Goal: Navigation & Orientation: Understand site structure

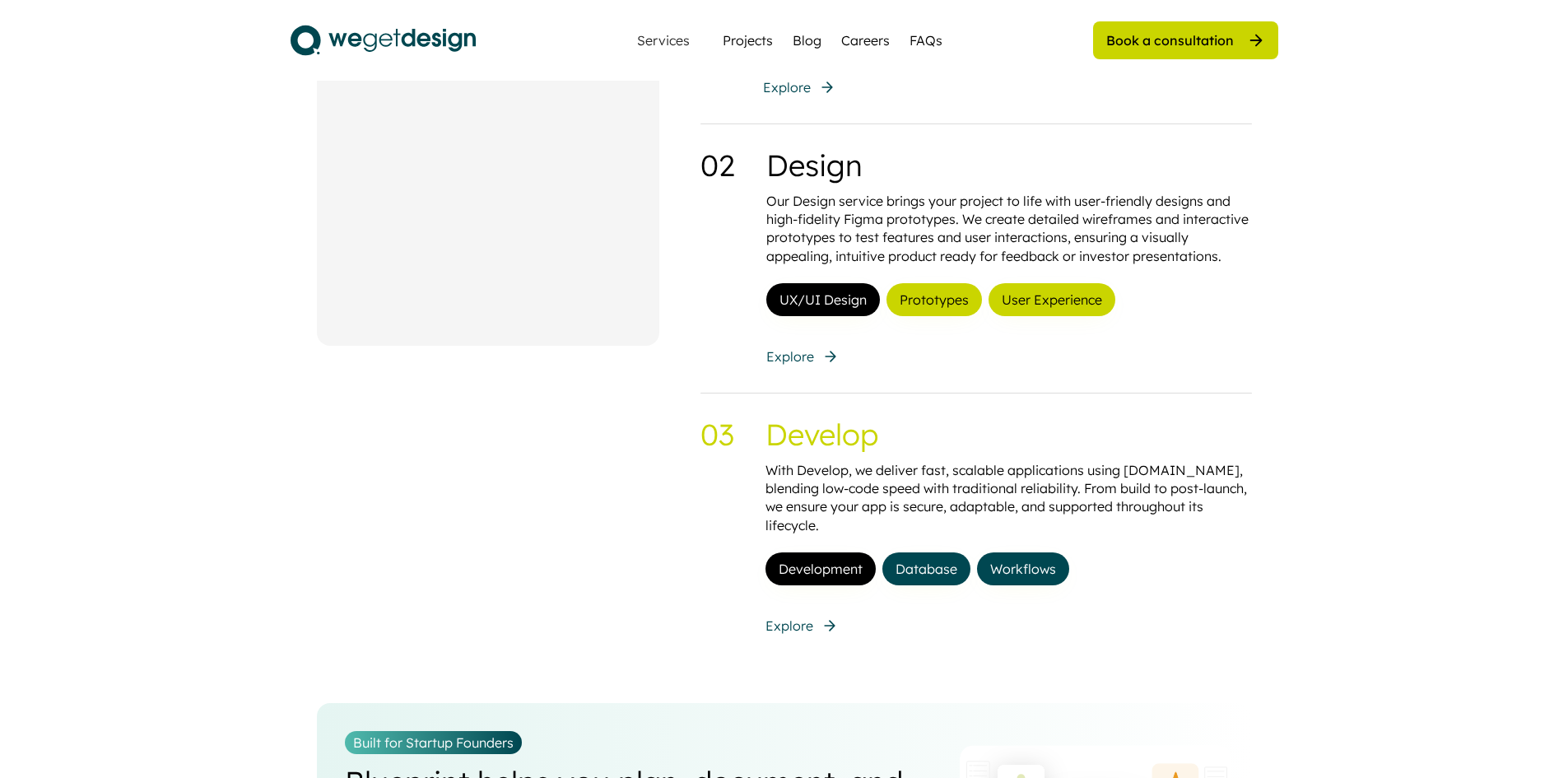
scroll to position [1482, 0]
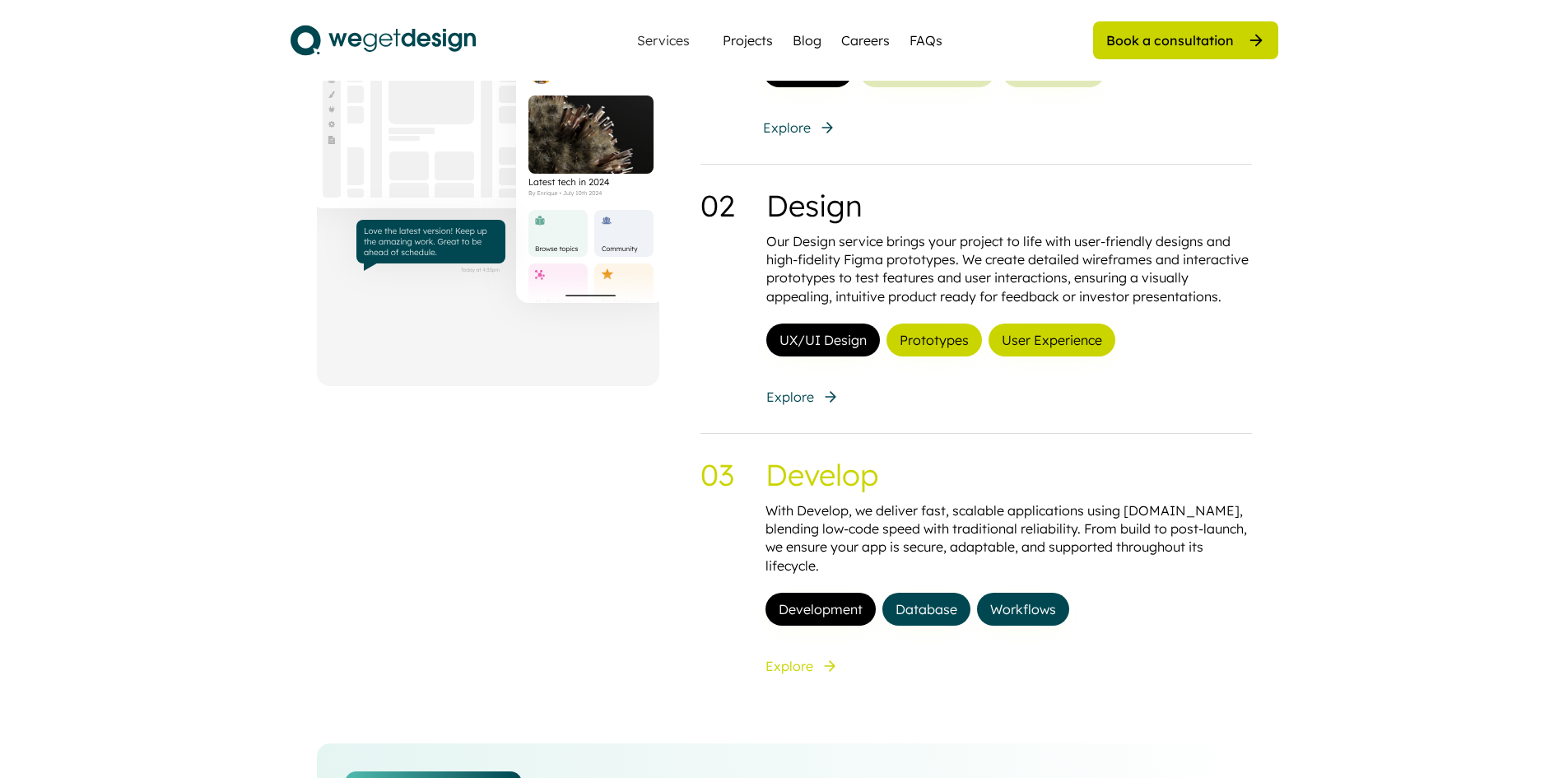
click at [806, 657] on div "Explore" at bounding box center [789, 666] width 48 height 18
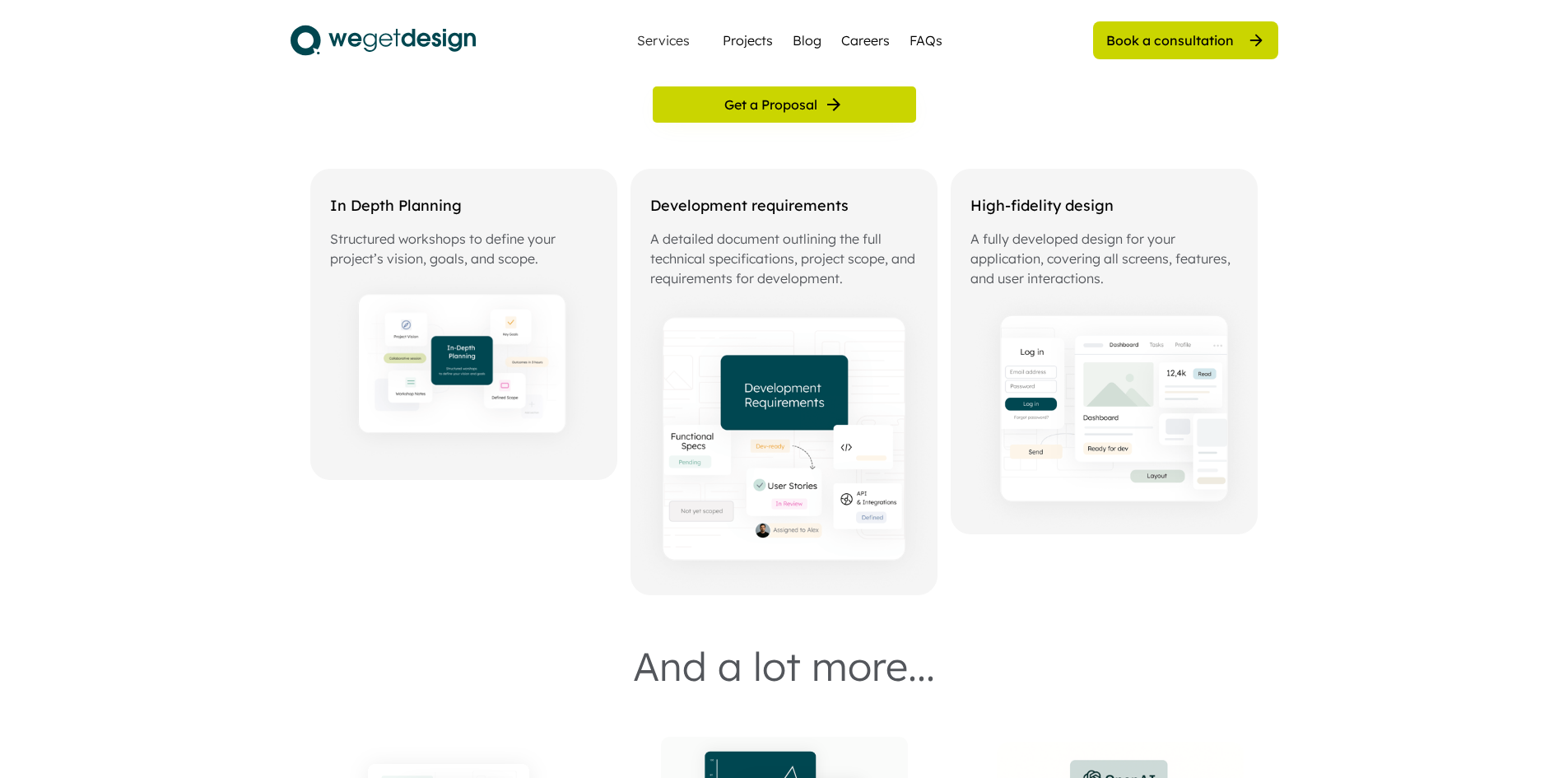
scroll to position [330, 0]
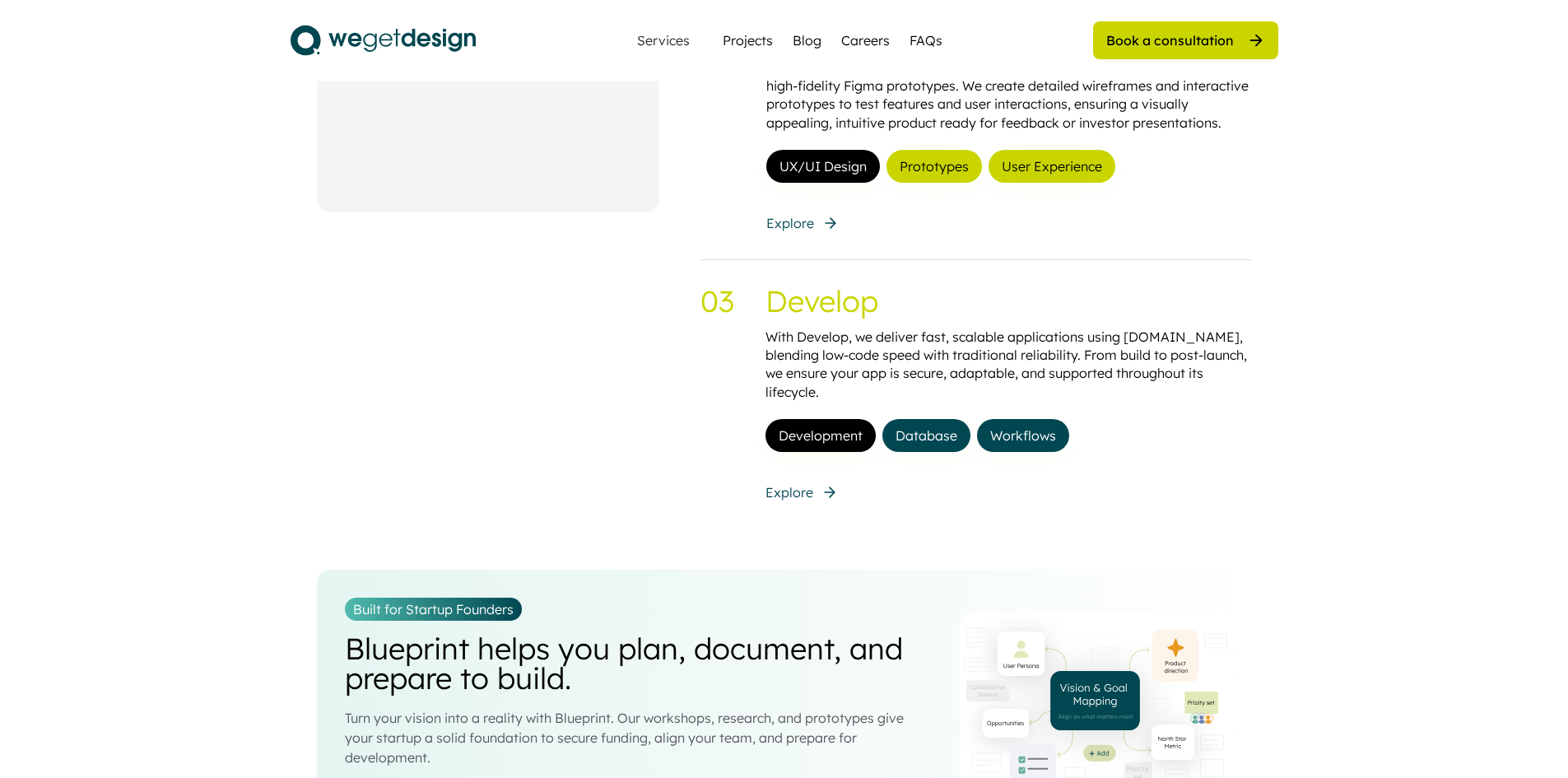
scroll to position [1729, 0]
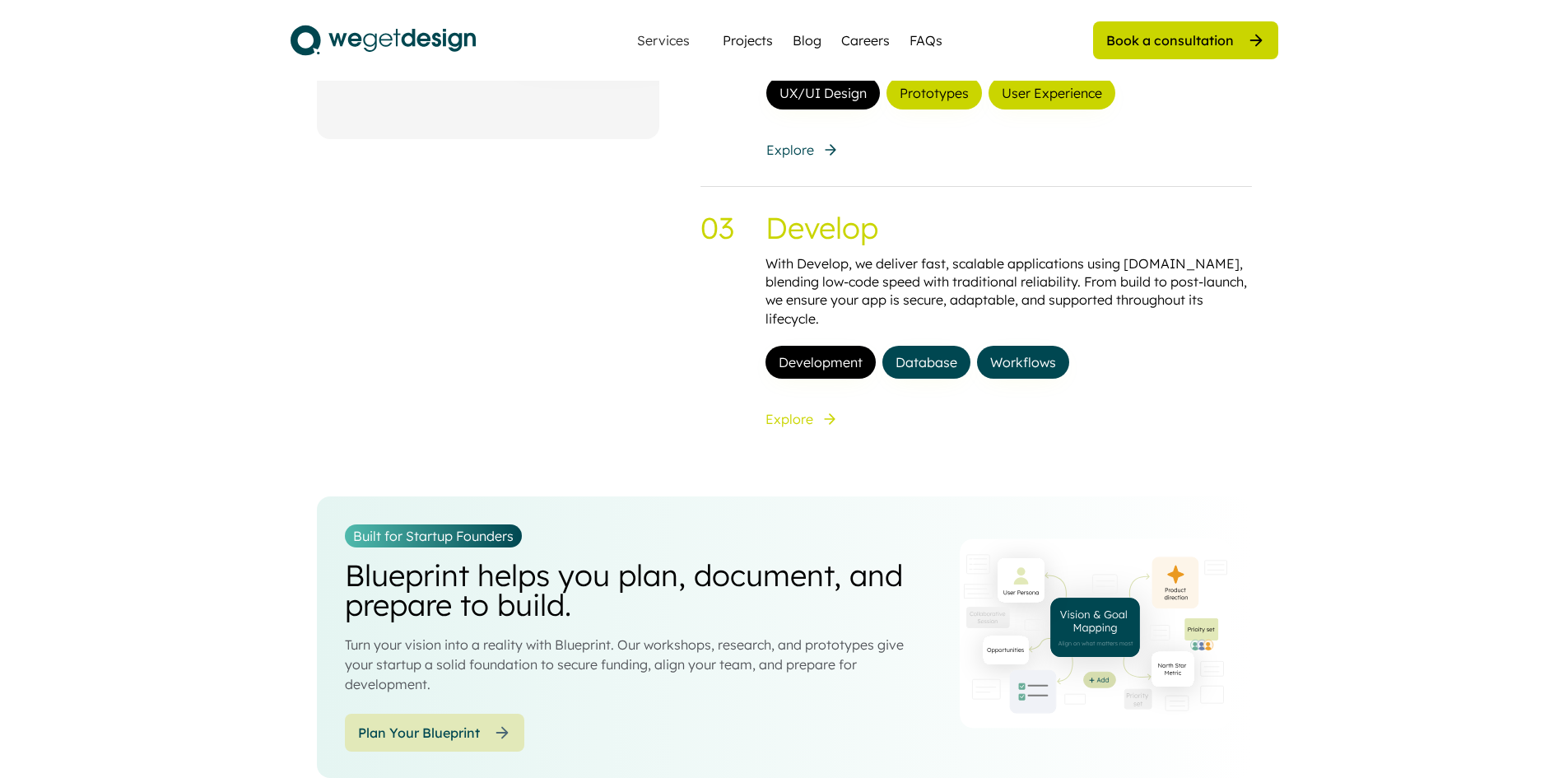
click at [827, 411] on icon at bounding box center [829, 418] width 16 height 16
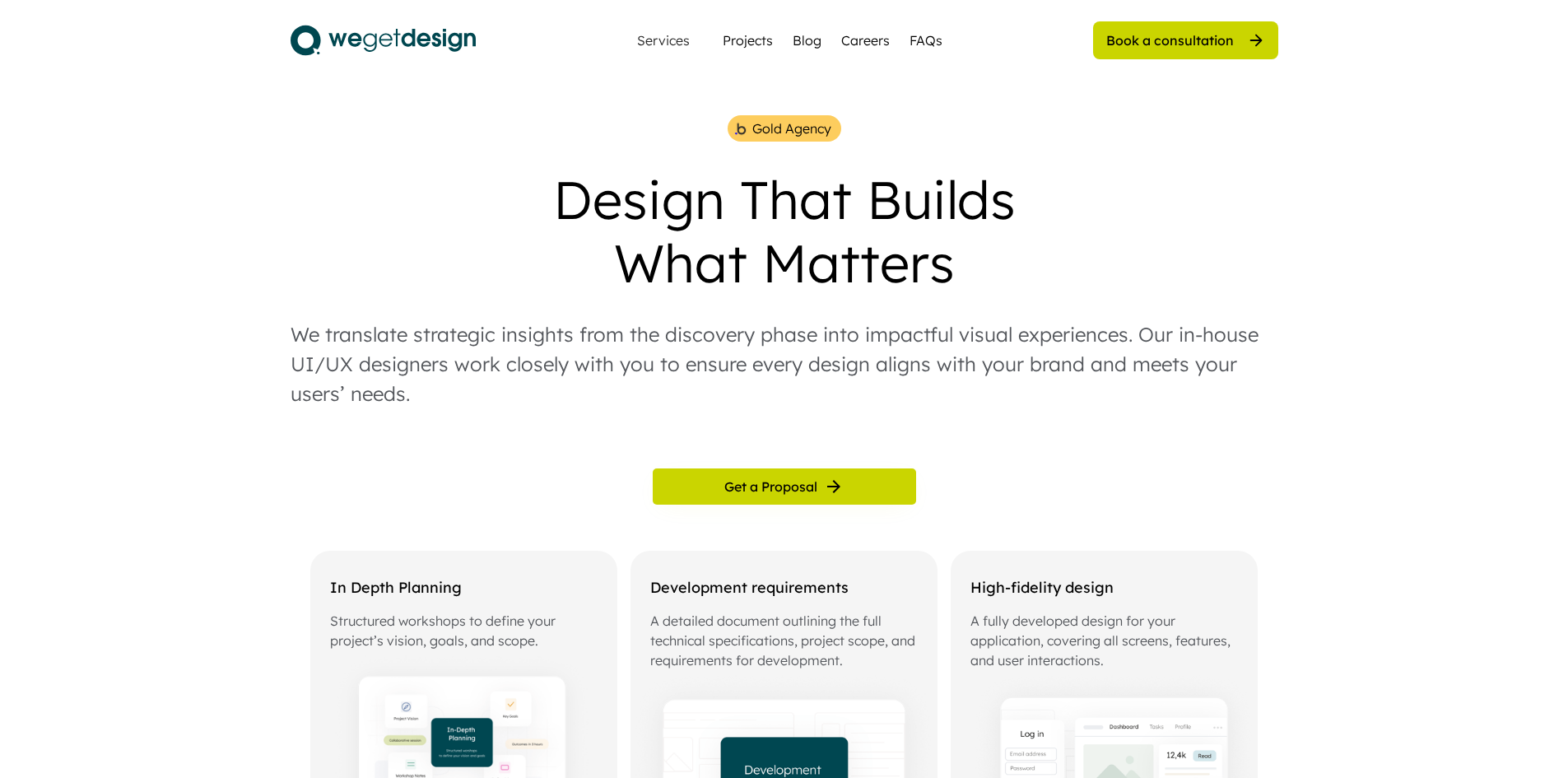
click at [351, 37] on img at bounding box center [383, 40] width 185 height 41
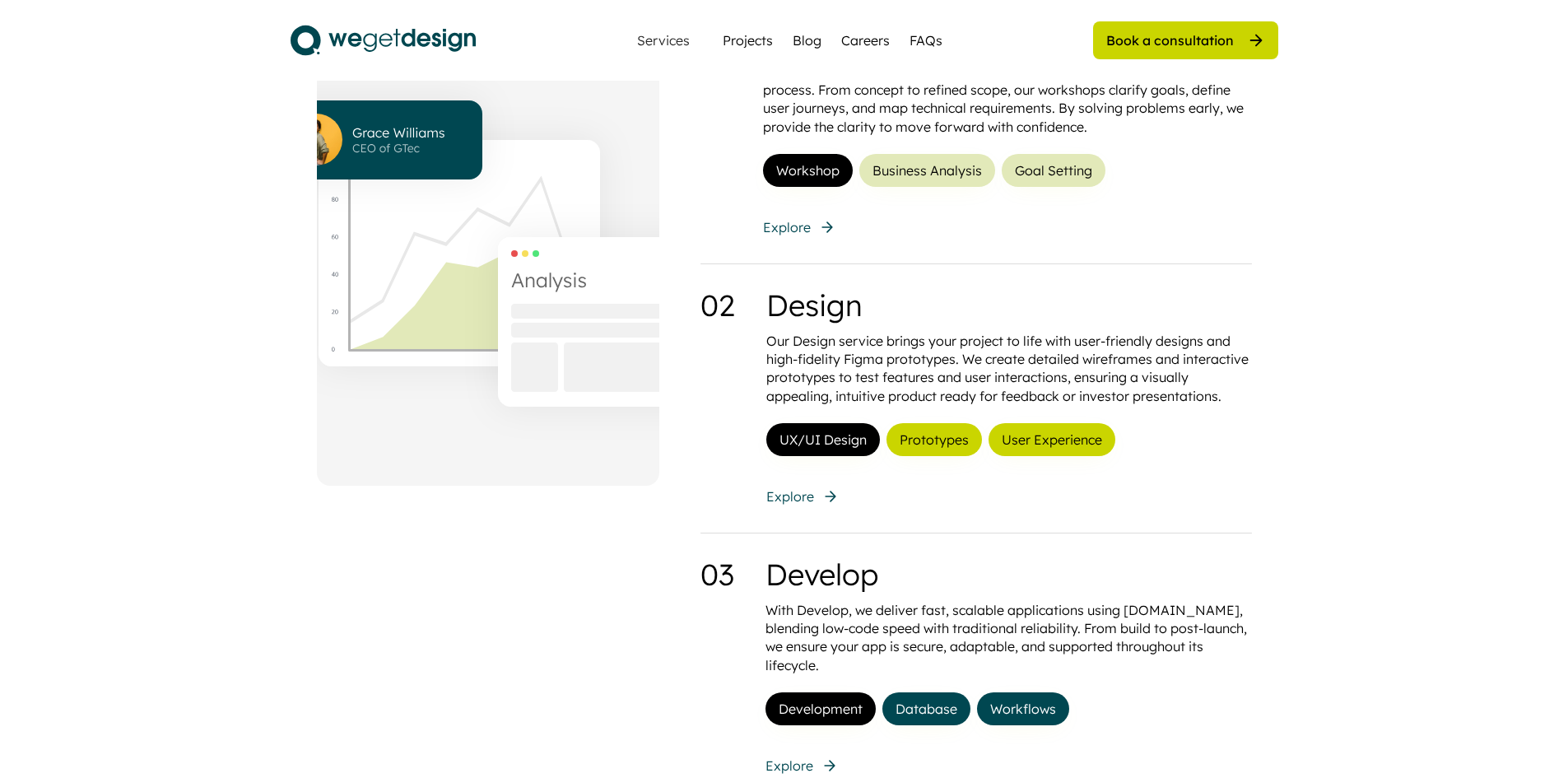
scroll to position [1482, 0]
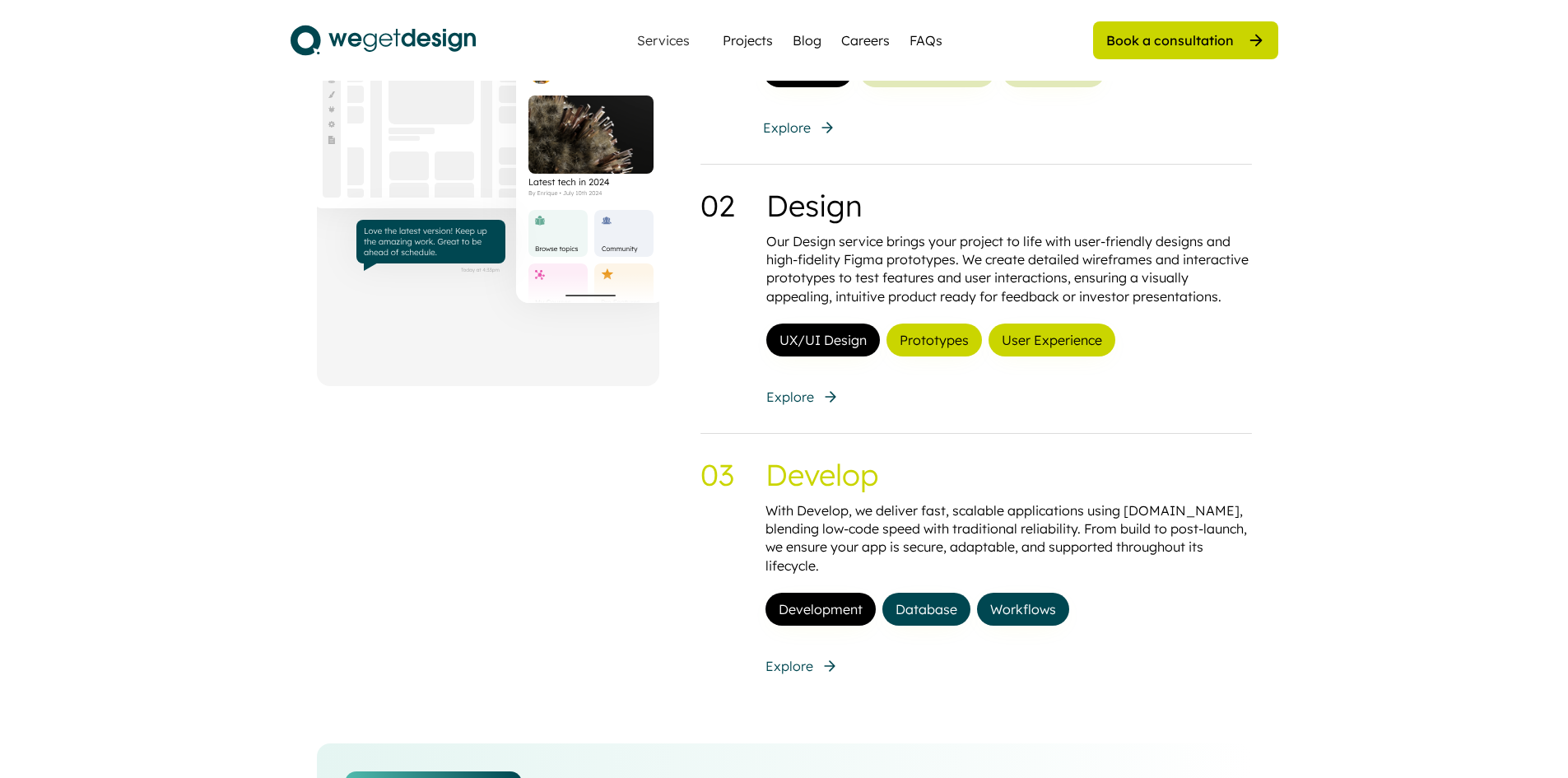
click at [809, 620] on div "Develop With Develop, we deliver fast, scalable applications using Bubble.io, b…" at bounding box center [1008, 568] width 487 height 216
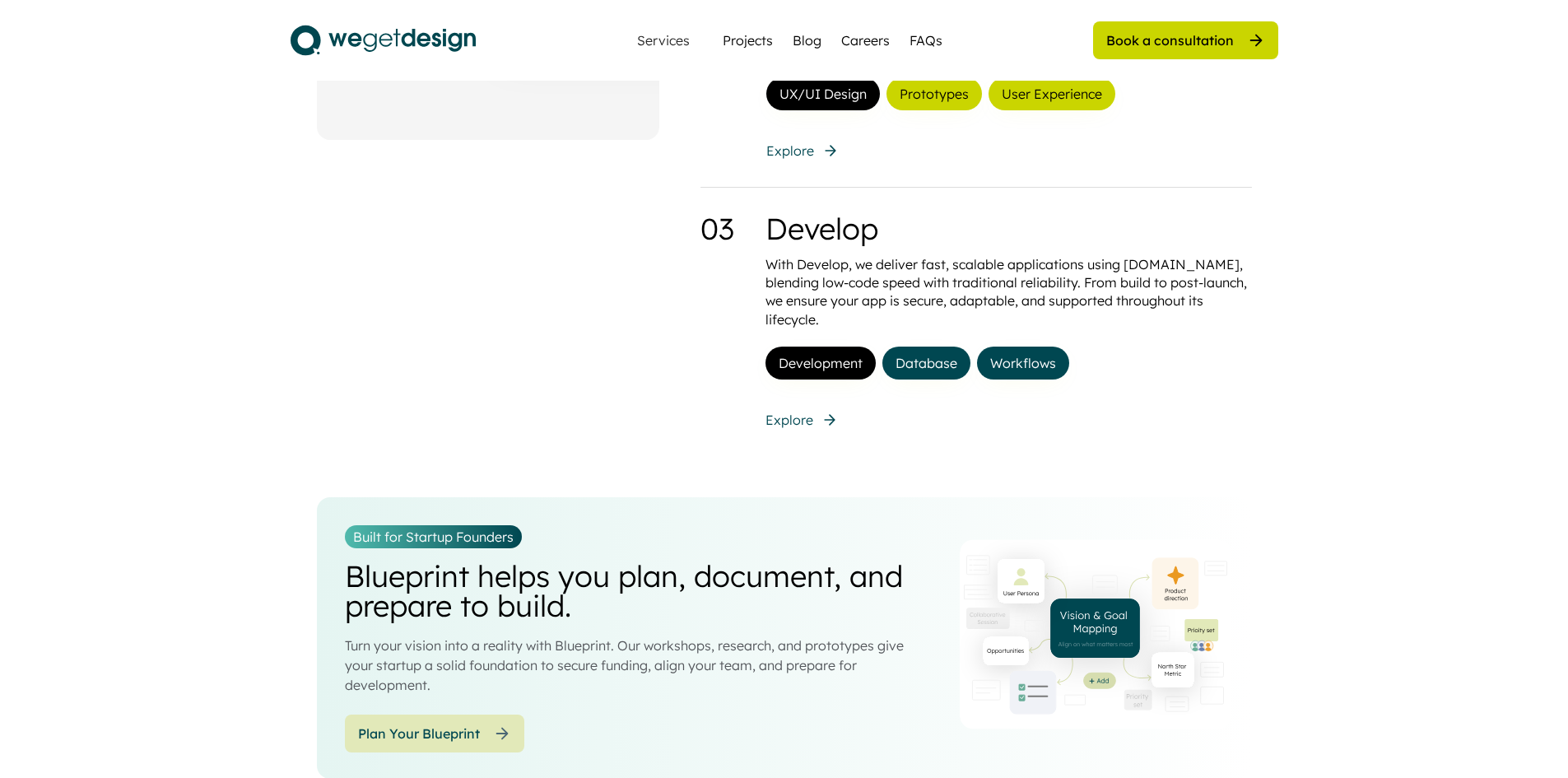
scroll to position [1729, 0]
click at [824, 154] on icon at bounding box center [830, 149] width 16 height 16
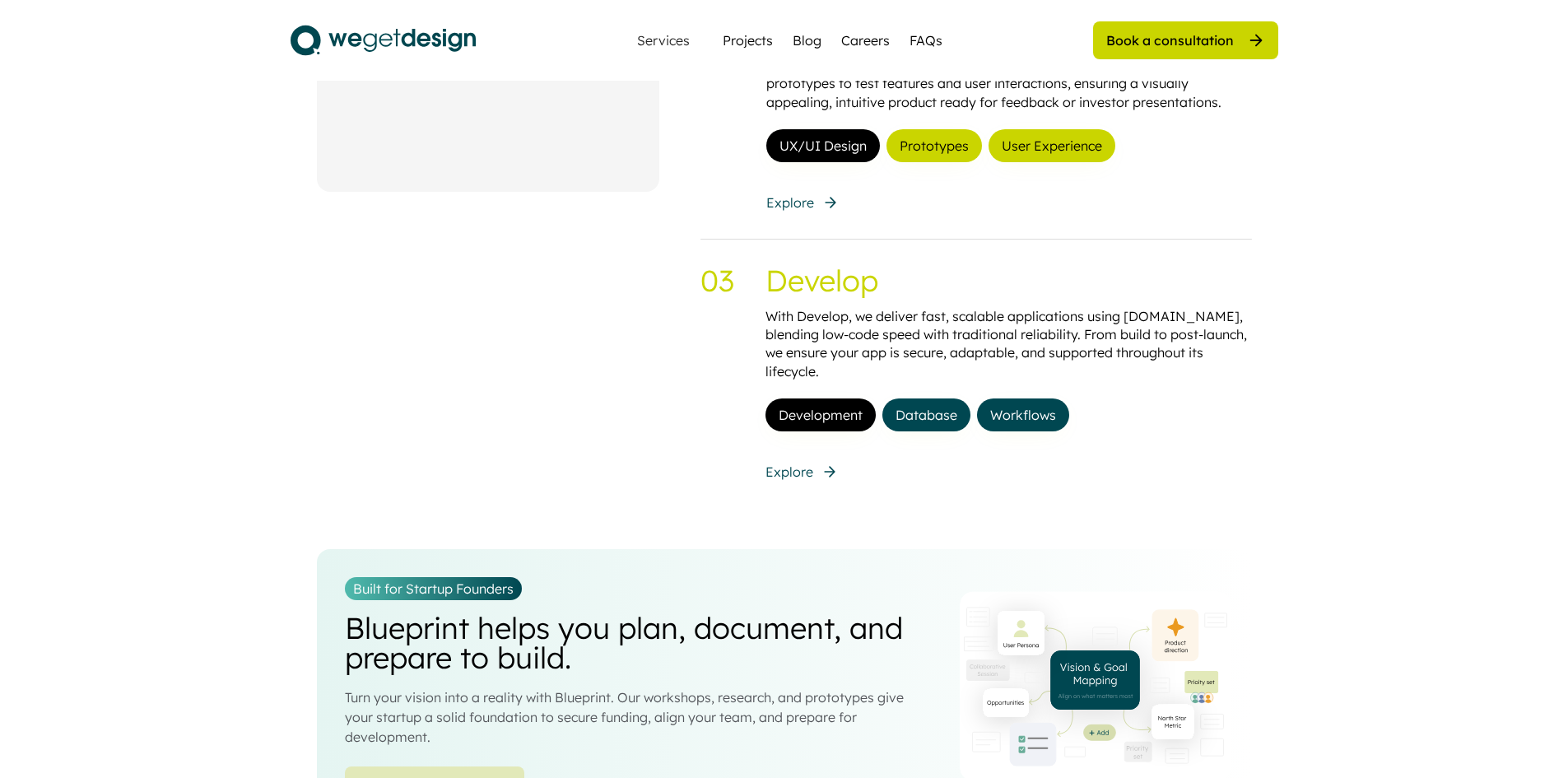
scroll to position [1647, 0]
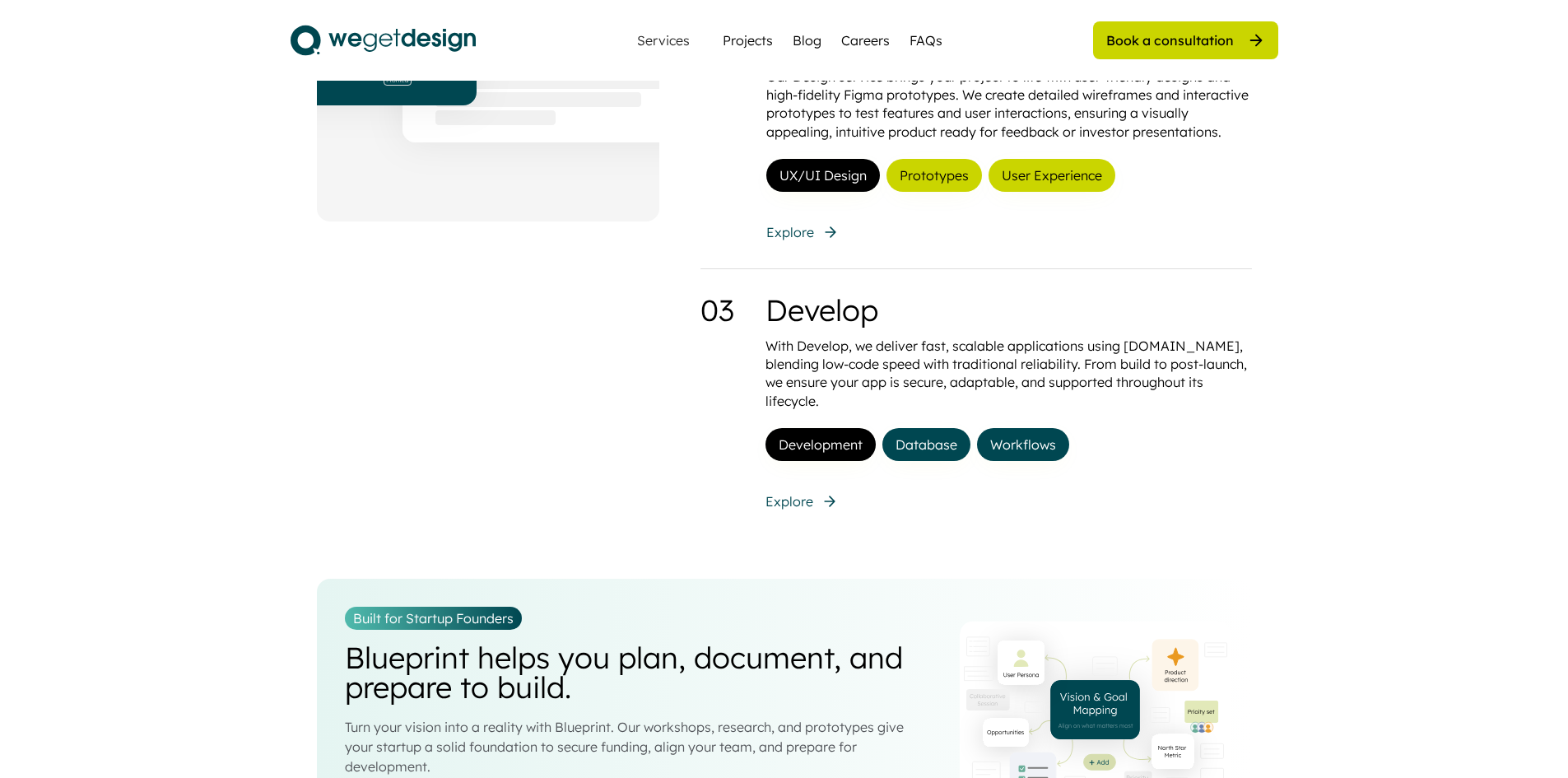
click at [730, 228] on div "02 Design Our Design service brings your project to life with user-friendly des…" at bounding box center [976, 134] width 551 height 268
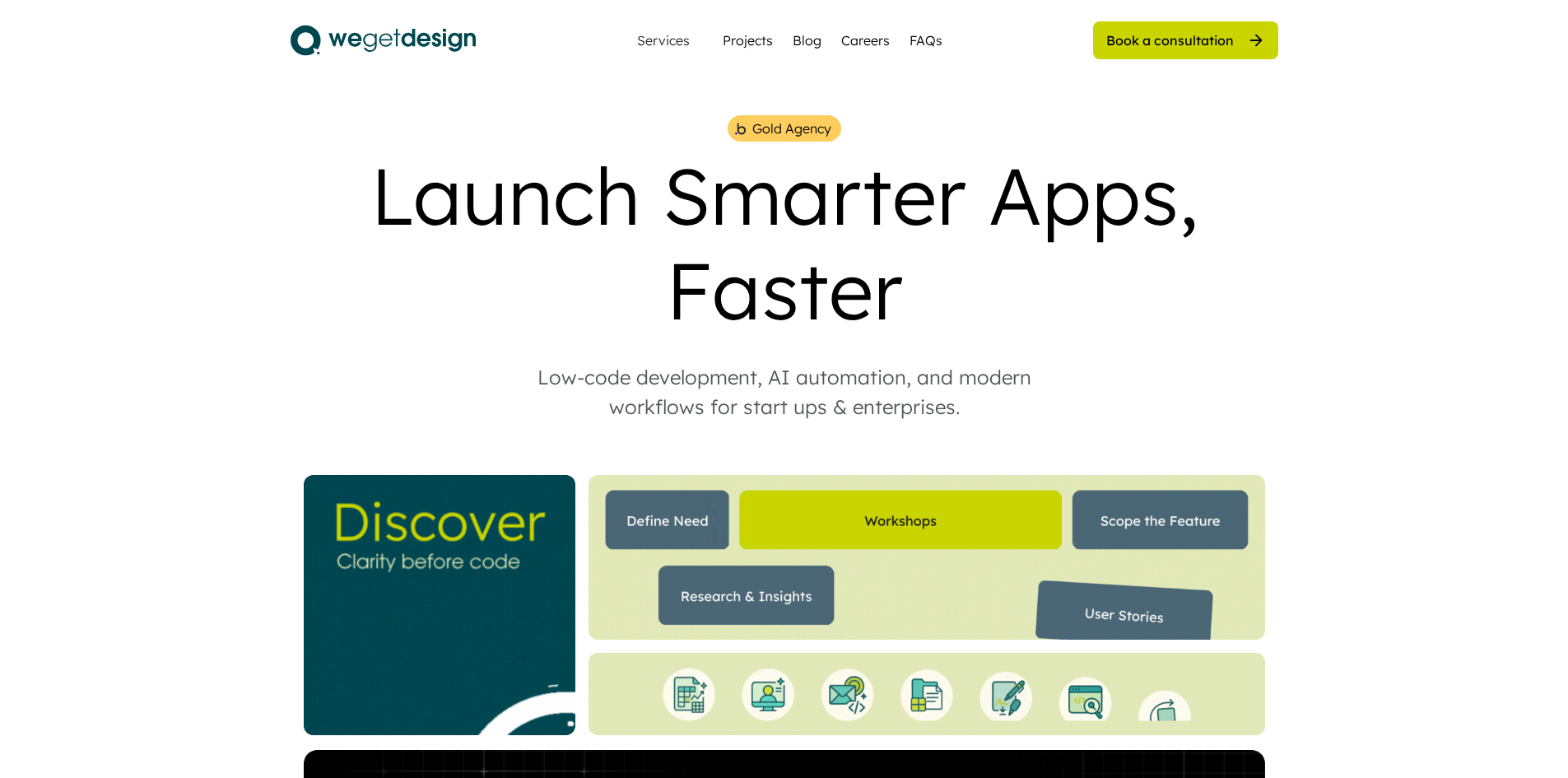
scroll to position [1647, 0]
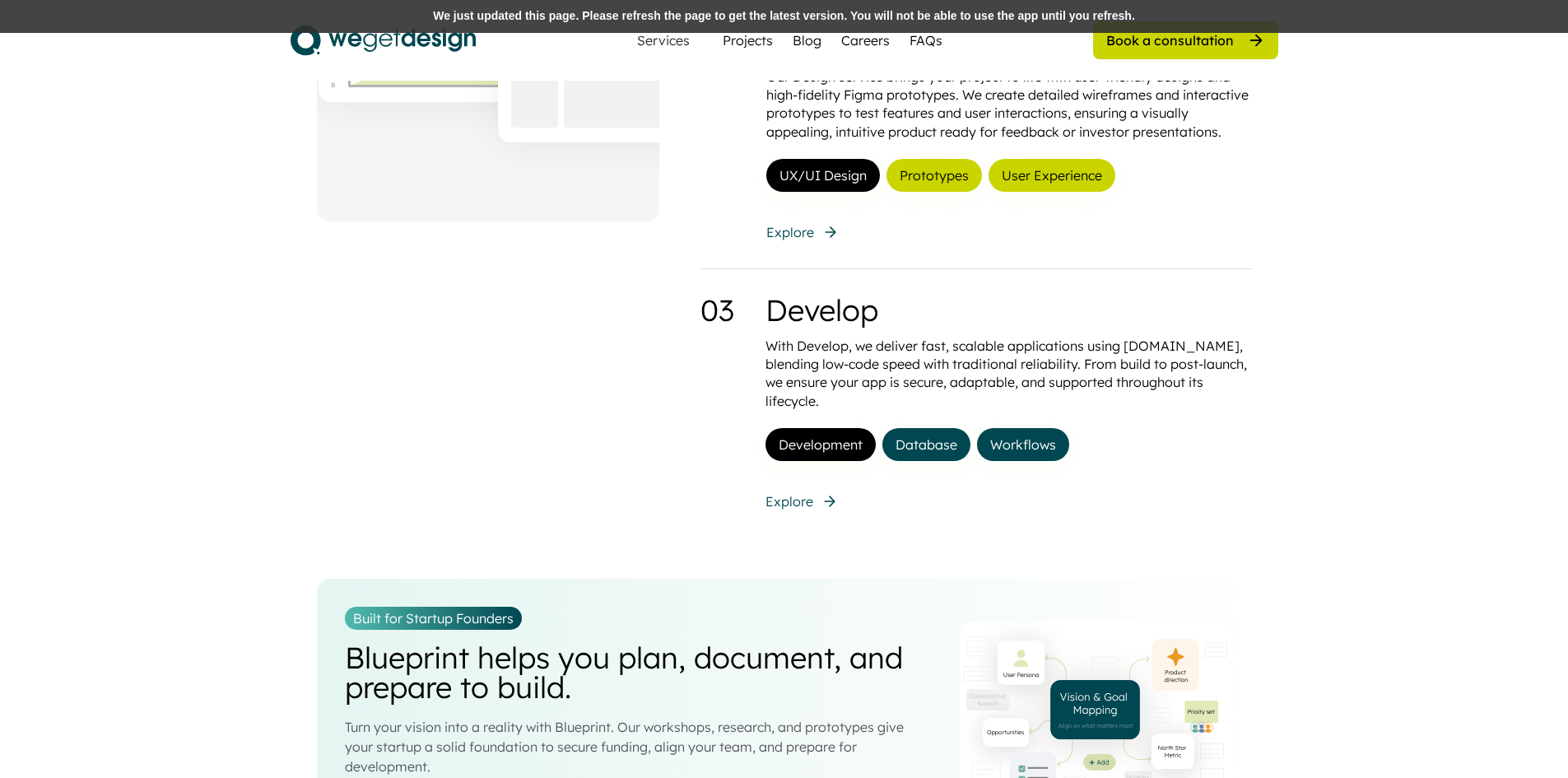
click at [532, 14] on div "We just updated this page. Please refresh the page to get the latest version. Y…" at bounding box center [784, 16] width 1568 height 33
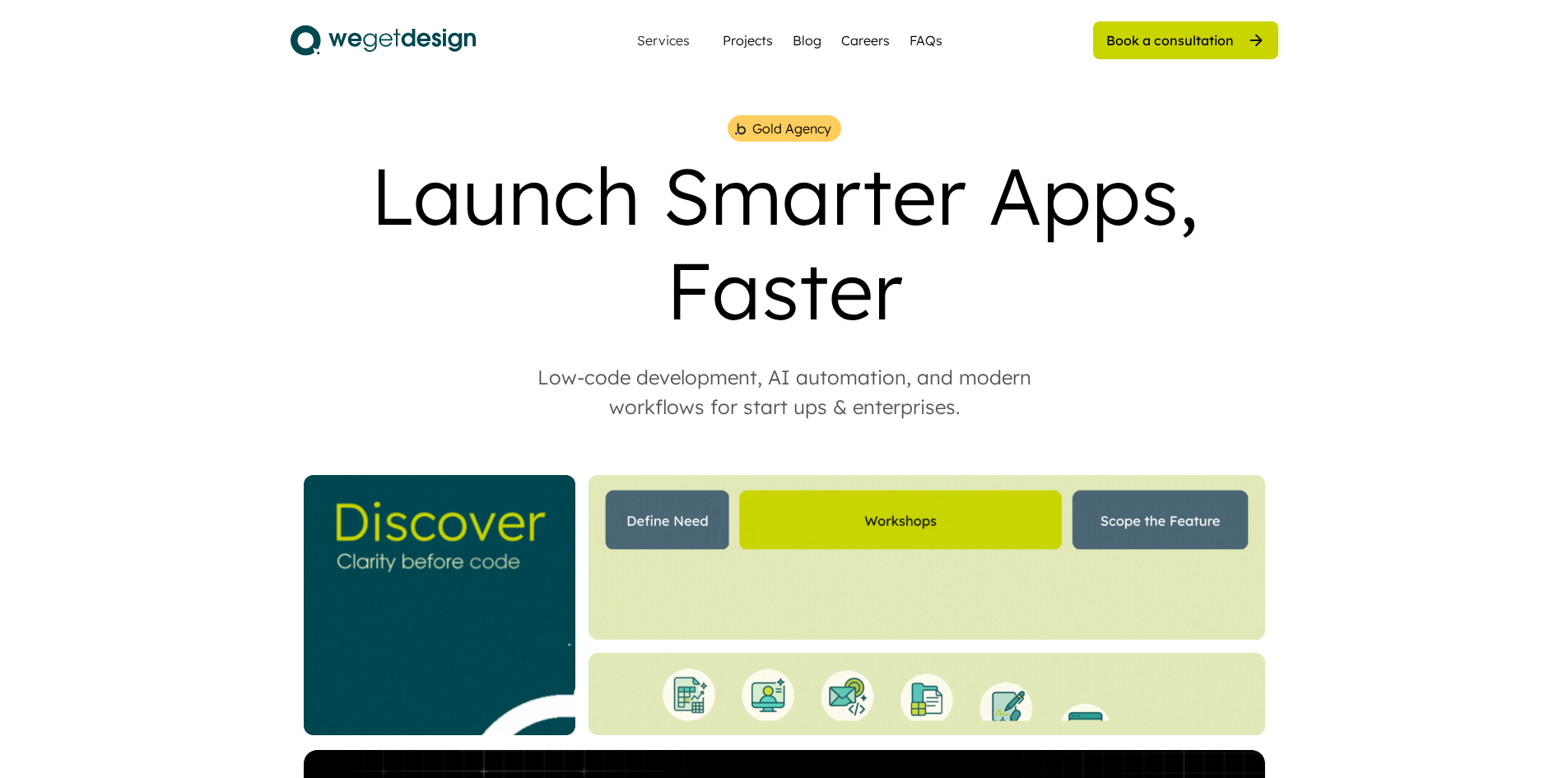
scroll to position [1647, 0]
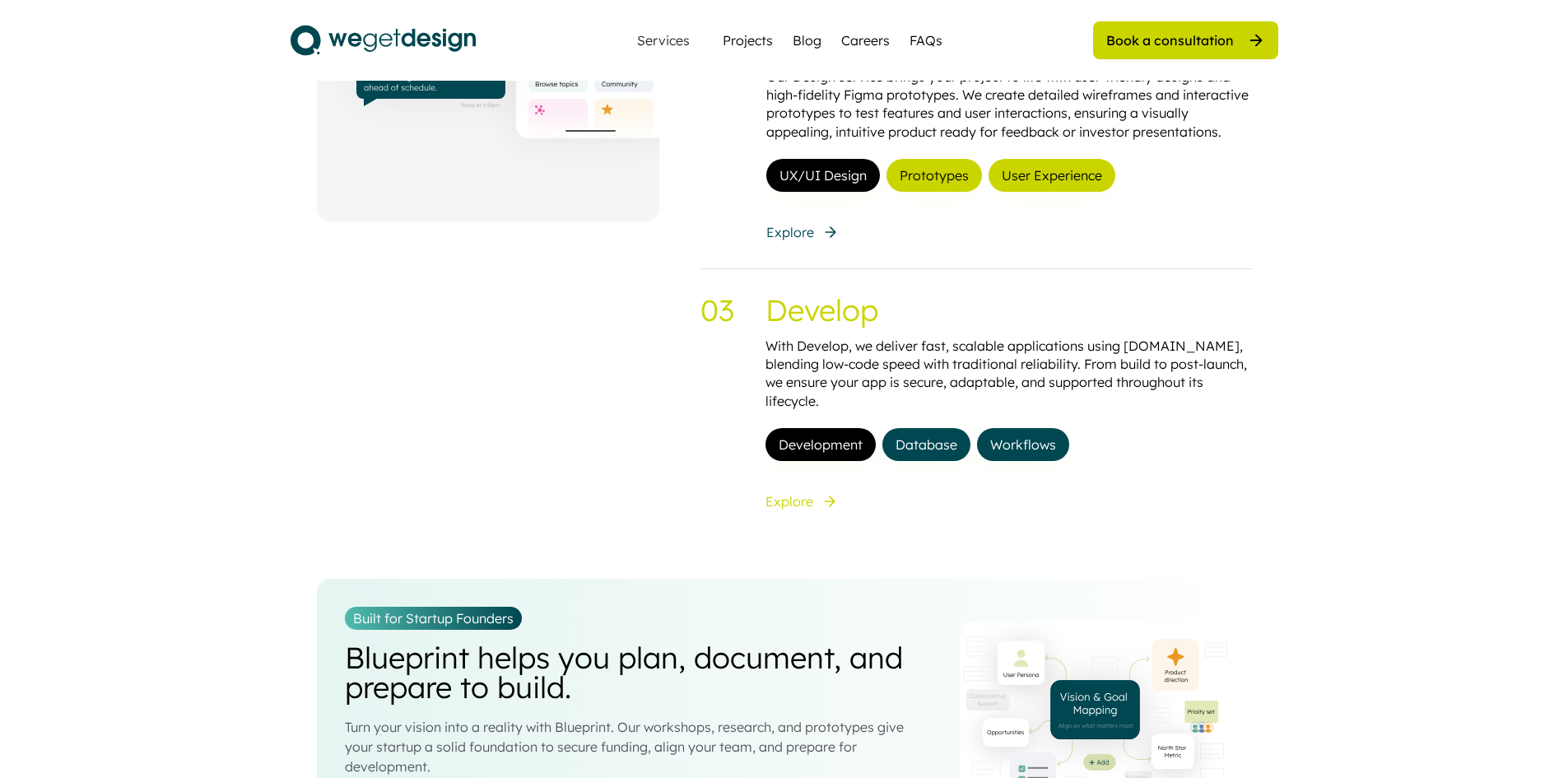
click at [785, 493] on div "Explore" at bounding box center [789, 501] width 48 height 18
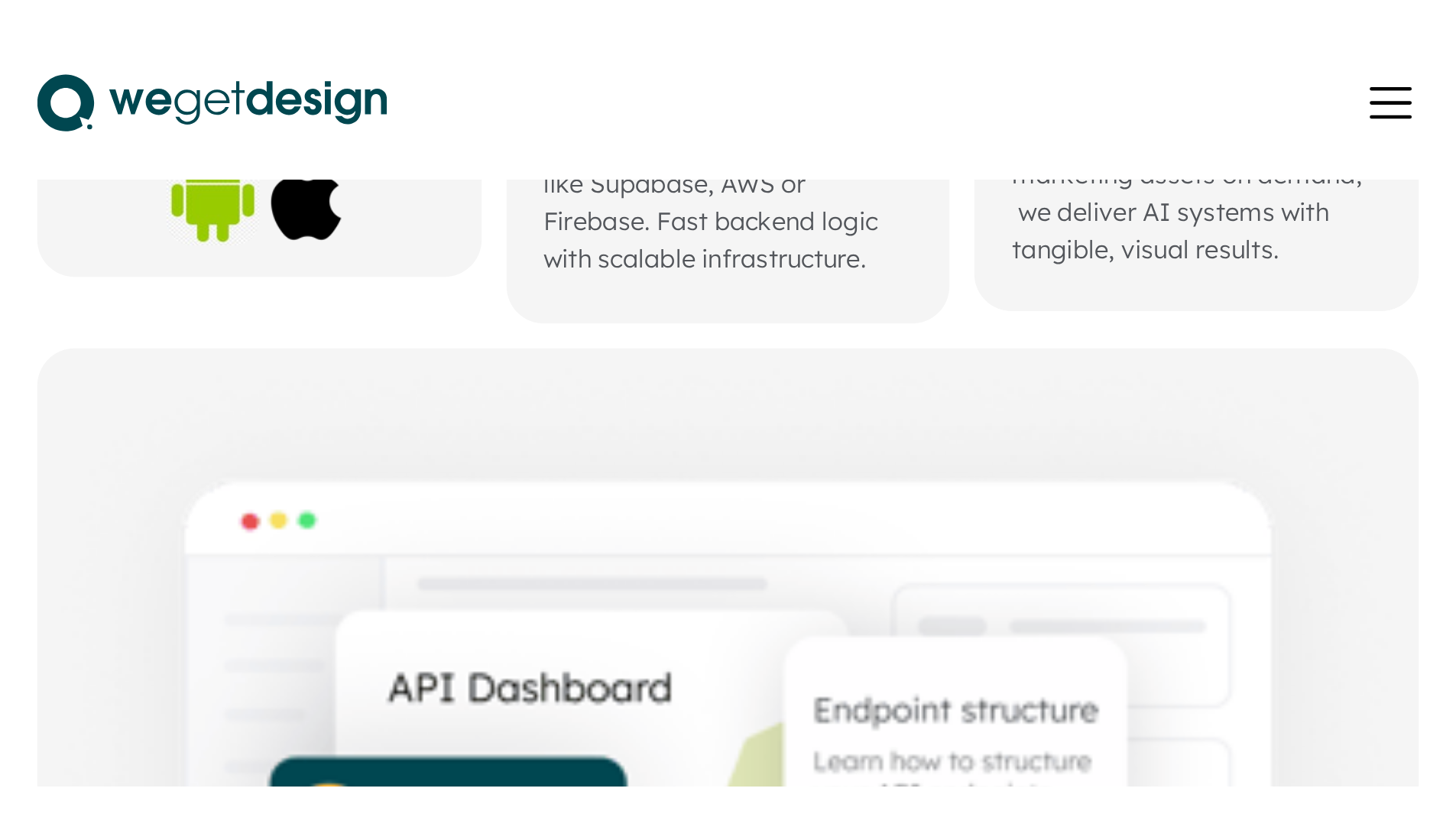
scroll to position [1100, 0]
